Goal: Transaction & Acquisition: Purchase product/service

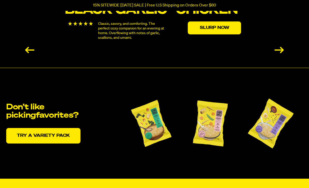
scroll to position [1017, 0]
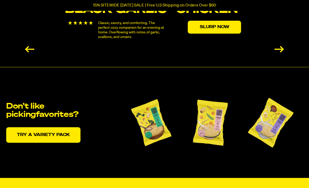
click at [32, 127] on link "Try a variety pack" at bounding box center [43, 135] width 74 height 16
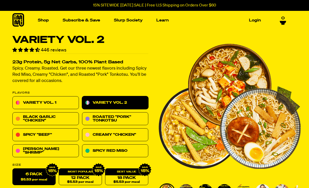
click at [189, 75] on img "Main navigation" at bounding box center [193, 70] width 60 height 60
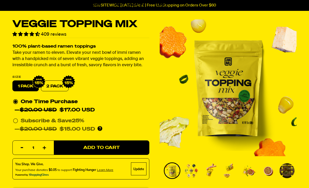
scroll to position [16, 0]
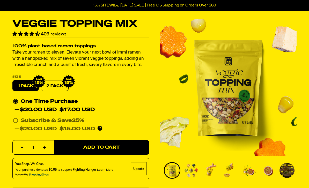
click at [86, 148] on span "Add to Cart" at bounding box center [101, 147] width 36 height 4
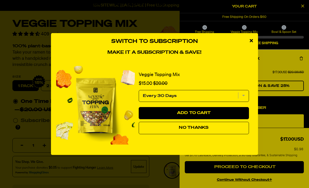
click at [157, 134] on button "No Thanks" at bounding box center [194, 128] width 110 height 12
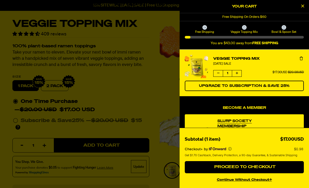
click at [35, 78] on div at bounding box center [154, 94] width 309 height 188
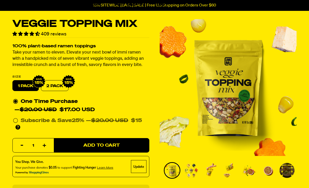
scroll to position [0, 0]
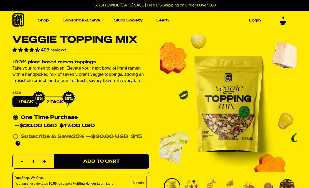
click at [42, 18] on link "Shop" at bounding box center [43, 20] width 15 height 8
click at [40, 21] on link "Shop" at bounding box center [43, 20] width 15 height 8
click at [37, 23] on link "Shop" at bounding box center [43, 20] width 15 height 8
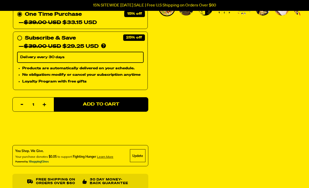
scroll to position [184, 0]
click at [84, 103] on span "Add to Cart" at bounding box center [101, 105] width 36 height 4
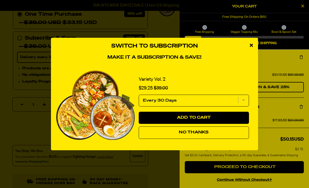
click at [157, 139] on button "No Thanks" at bounding box center [194, 133] width 110 height 12
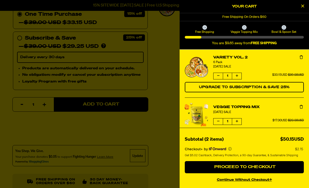
click at [230, 169] on span "Proceed to Checkout" at bounding box center [244, 167] width 63 height 4
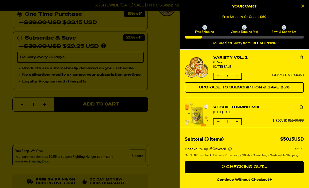
scroll to position [200, 0]
